Goal: Information Seeking & Learning: Stay updated

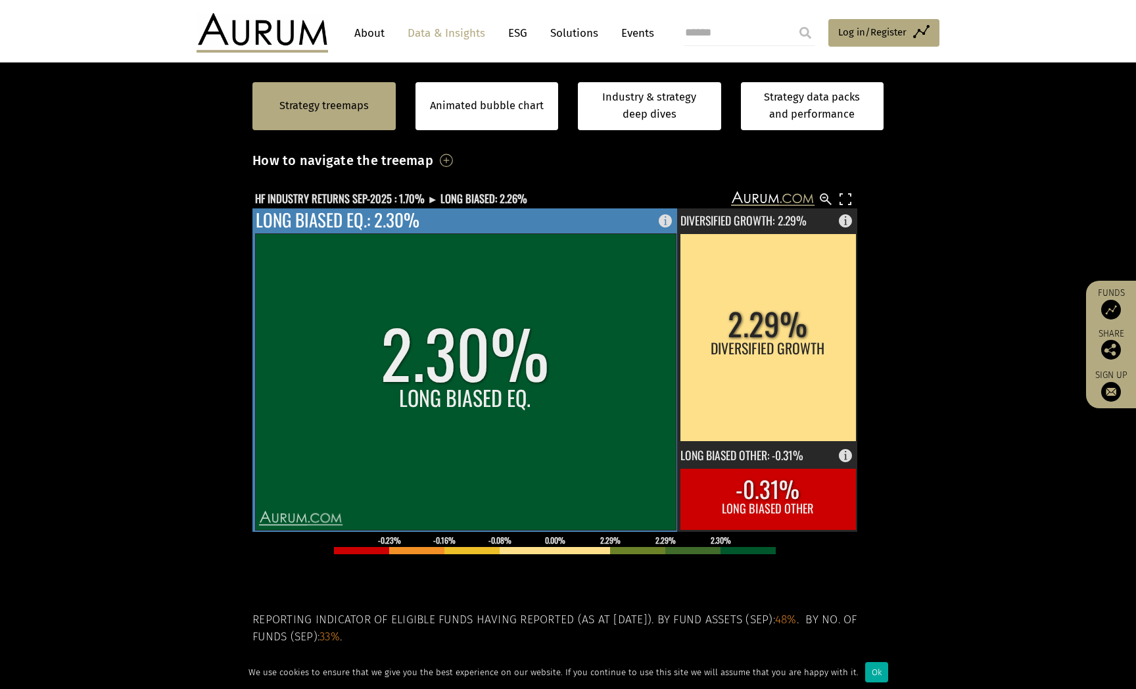
scroll to position [395, 0]
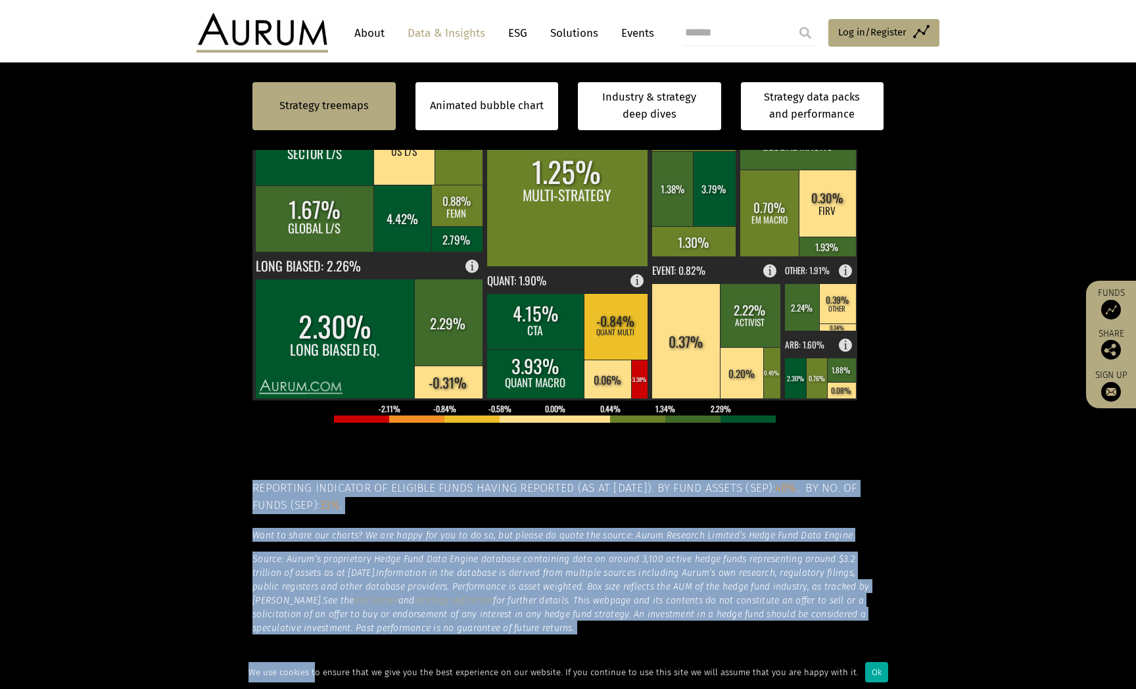
drag, startPoint x: 335, startPoint y: 461, endPoint x: 303, endPoint y: 629, distance: 170.6
click at [303, 629] on div "Hedge fund performance by strategy – September 2025 (asset weighted) How to nav…" at bounding box center [567, 299] width 631 height 669
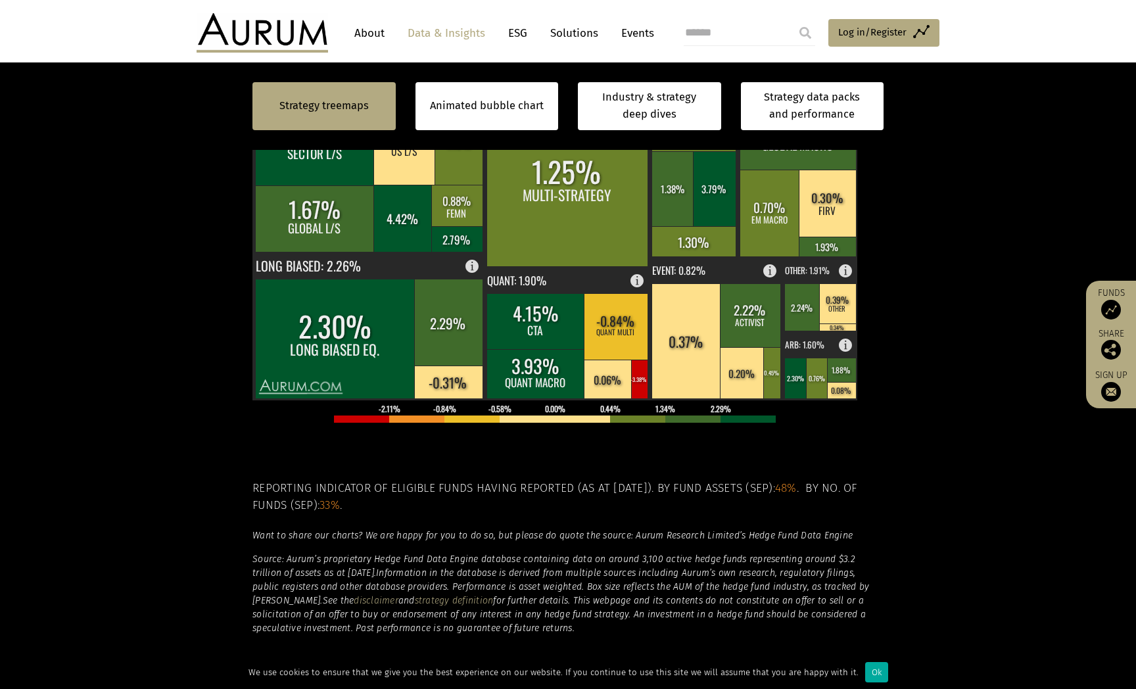
drag, startPoint x: 303, startPoint y: 629, endPoint x: 208, endPoint y: 512, distance: 150.5
click at [208, 512] on section "Strategy treemaps Animated bubble chart Industry & strategy deep dives Strategy…" at bounding box center [568, 289] width 1136 height 822
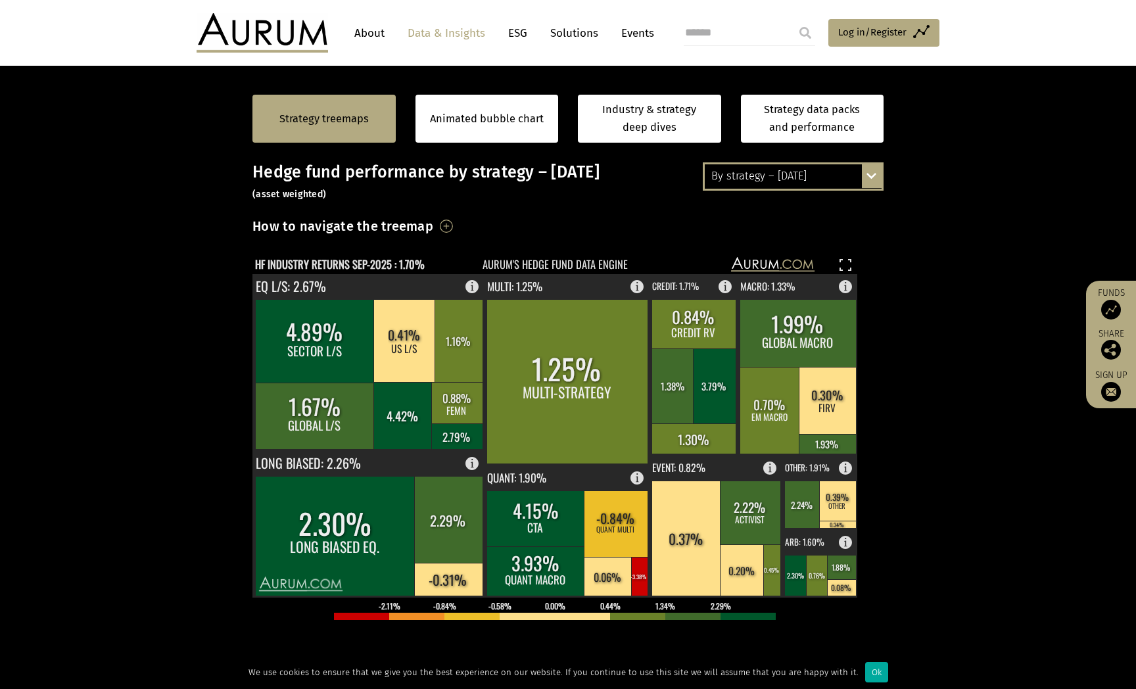
click at [208, 512] on section "Strategy treemaps Animated bubble chart Industry & strategy deep dives Strategy…" at bounding box center [568, 486] width 1136 height 822
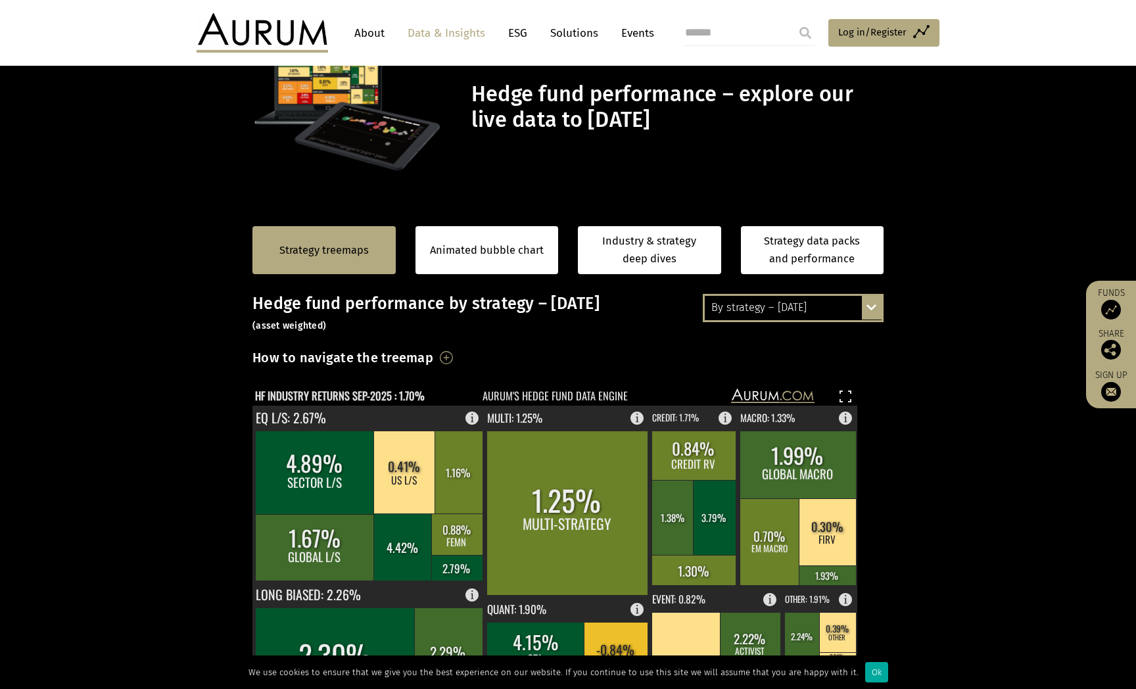
click at [825, 302] on div "By strategy – [DATE]" at bounding box center [793, 308] width 177 height 24
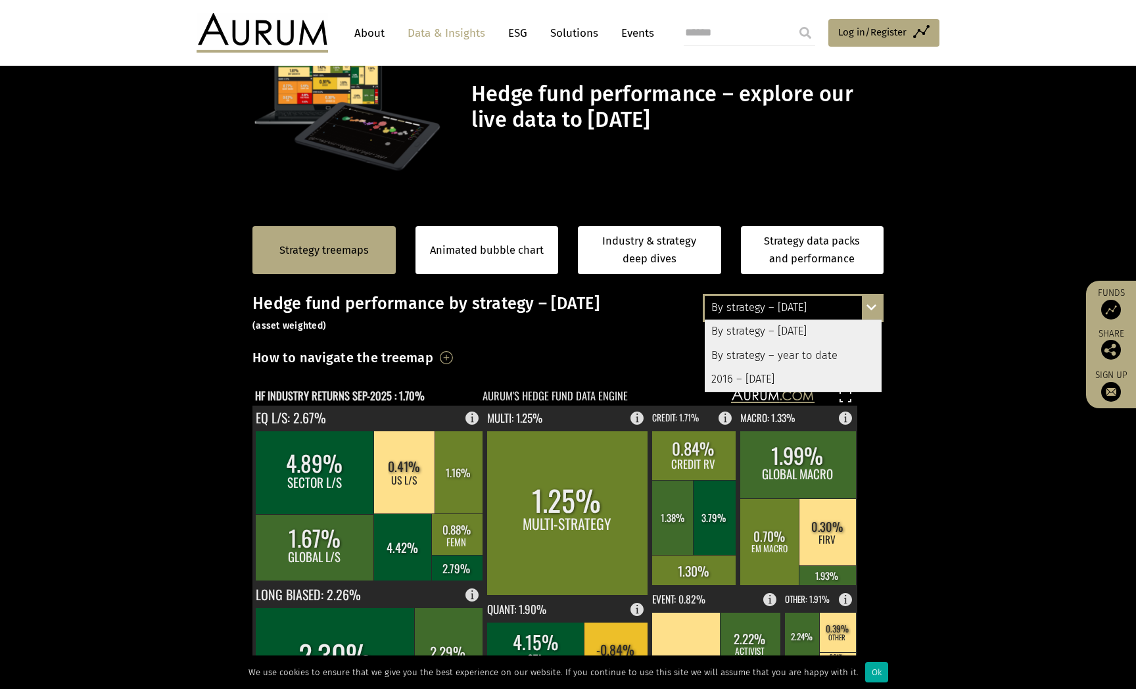
click at [817, 357] on div "By strategy – year to date" at bounding box center [793, 356] width 177 height 24
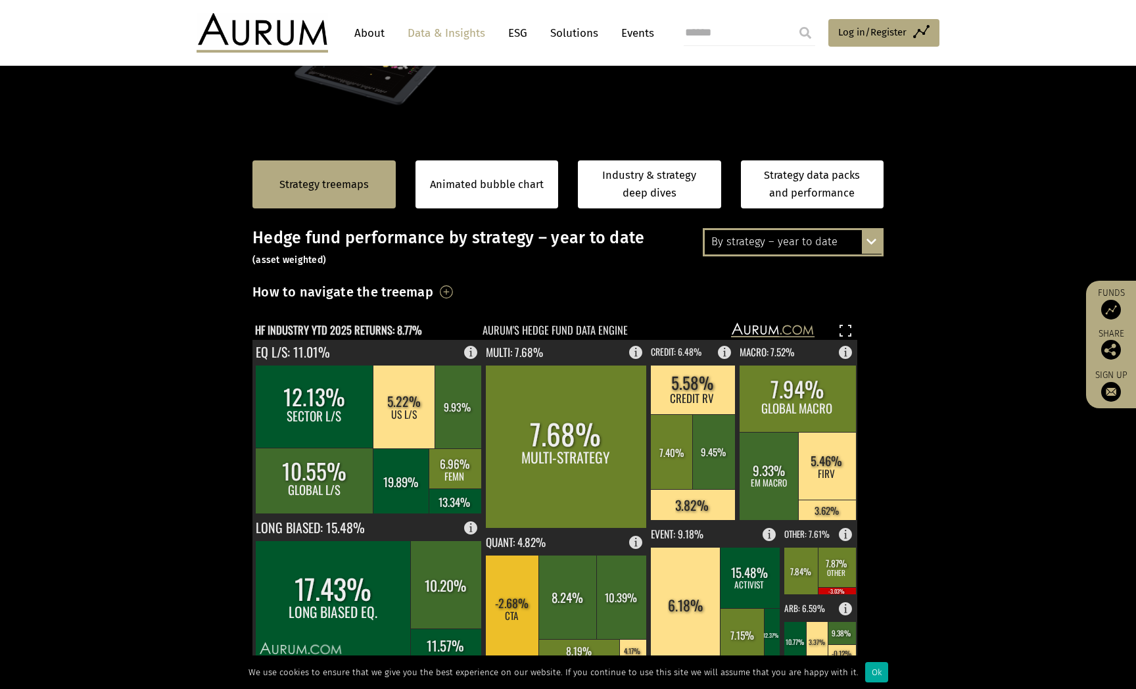
scroll to position [197, 0]
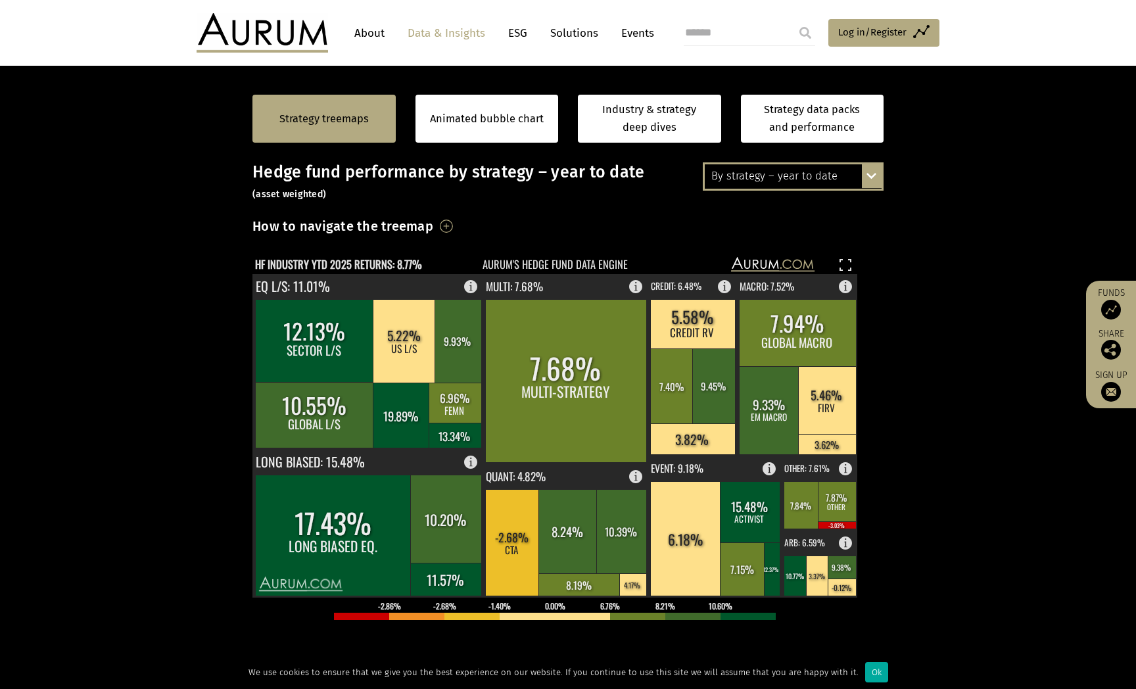
click at [178, 352] on section "Strategy treemaps Animated bubble chart Industry & strategy deep dives Strategy…" at bounding box center [568, 486] width 1136 height 822
